Goal: Transaction & Acquisition: Purchase product/service

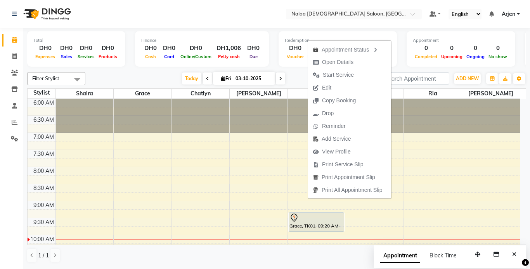
scroll to position [22, 0]
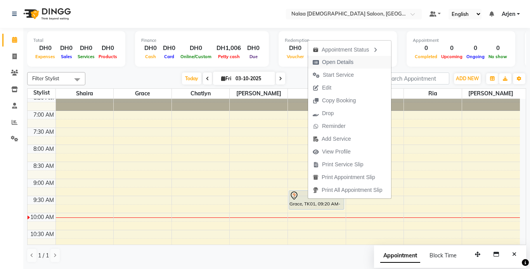
click at [341, 62] on span "Open Details" at bounding box center [337, 62] width 31 height 8
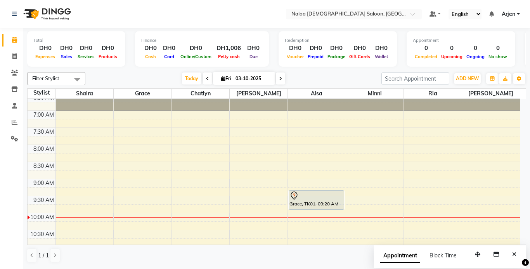
click at [323, 202] on div "Grace, TK01, 09:20 AM-09:55 AM, Manicure Classic" at bounding box center [316, 200] width 55 height 19
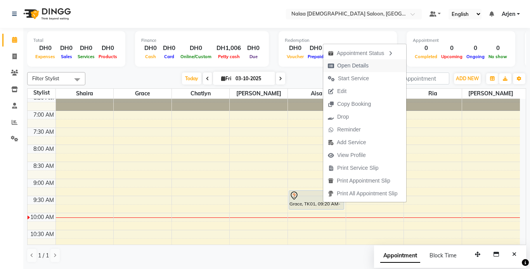
click at [353, 63] on span "Open Details" at bounding box center [352, 66] width 31 height 8
select select "7"
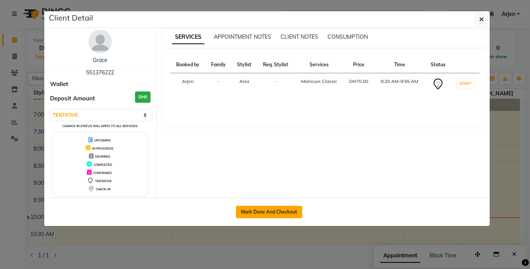
click at [267, 206] on button "Mark Done And Checkout" at bounding box center [269, 212] width 66 height 12
select select "service"
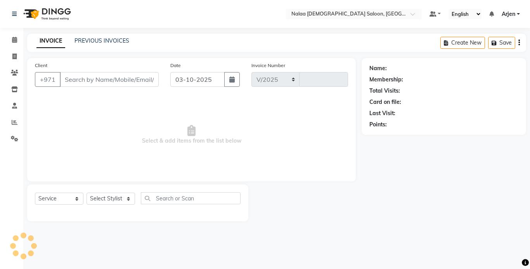
select select "7528"
type input "1507"
type input "551376222"
select select "91461"
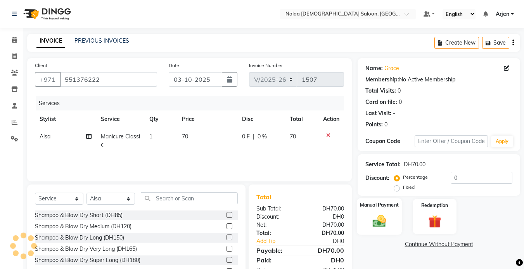
click at [386, 216] on img at bounding box center [379, 221] width 22 height 16
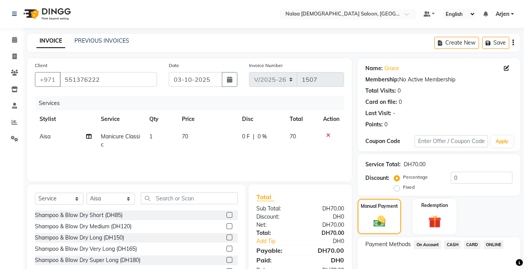
click at [475, 245] on span "CARD" at bounding box center [472, 244] width 17 height 9
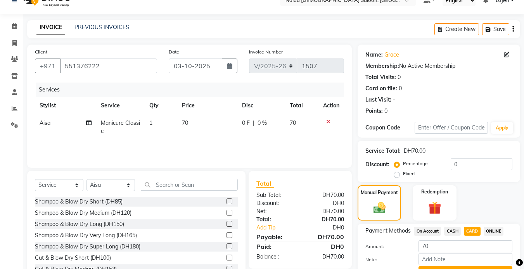
scroll to position [54, 0]
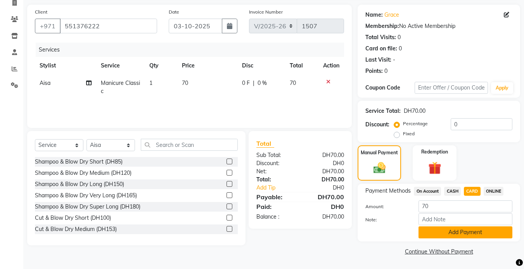
click at [470, 233] on button "Add Payment" at bounding box center [465, 233] width 94 height 12
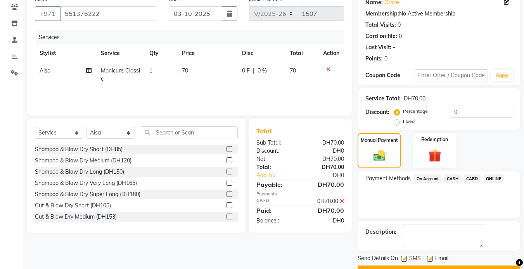
scroll to position [86, 0]
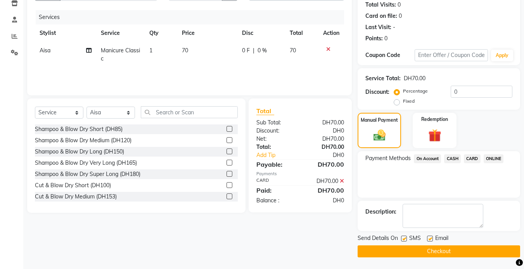
click at [458, 254] on button "Checkout" at bounding box center [439, 252] width 163 height 12
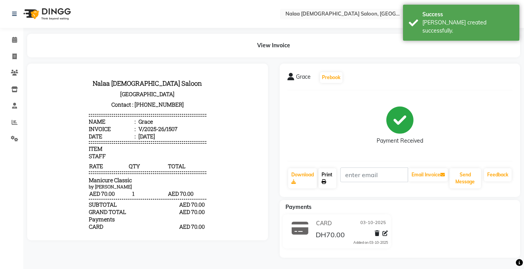
click at [333, 183] on link "Print" at bounding box center [327, 178] width 18 height 20
